Goal: Information Seeking & Learning: Check status

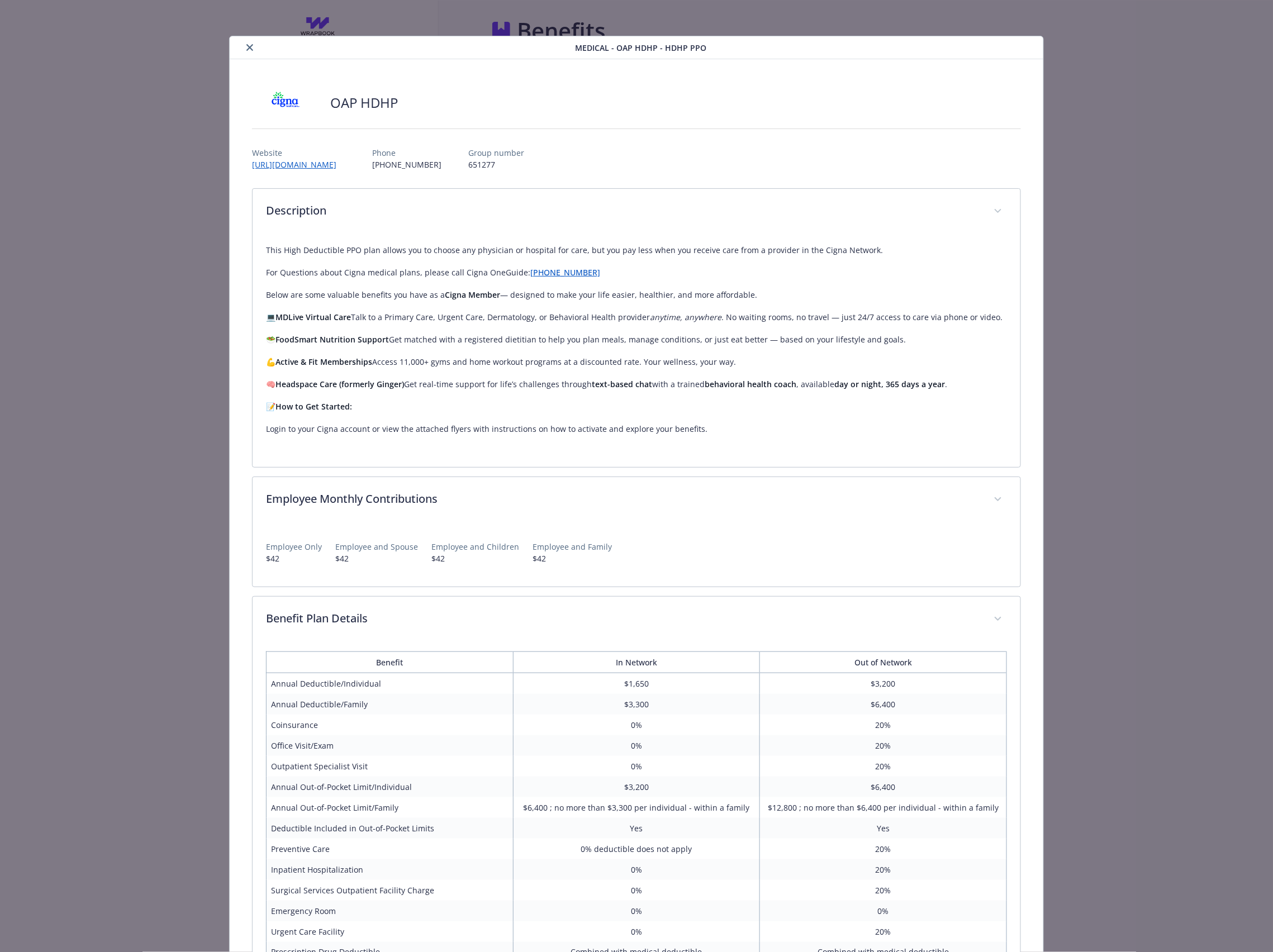
click at [248, 47] on icon "close" at bounding box center [249, 47] width 6 height 6
